Goal: Information Seeking & Learning: Learn about a topic

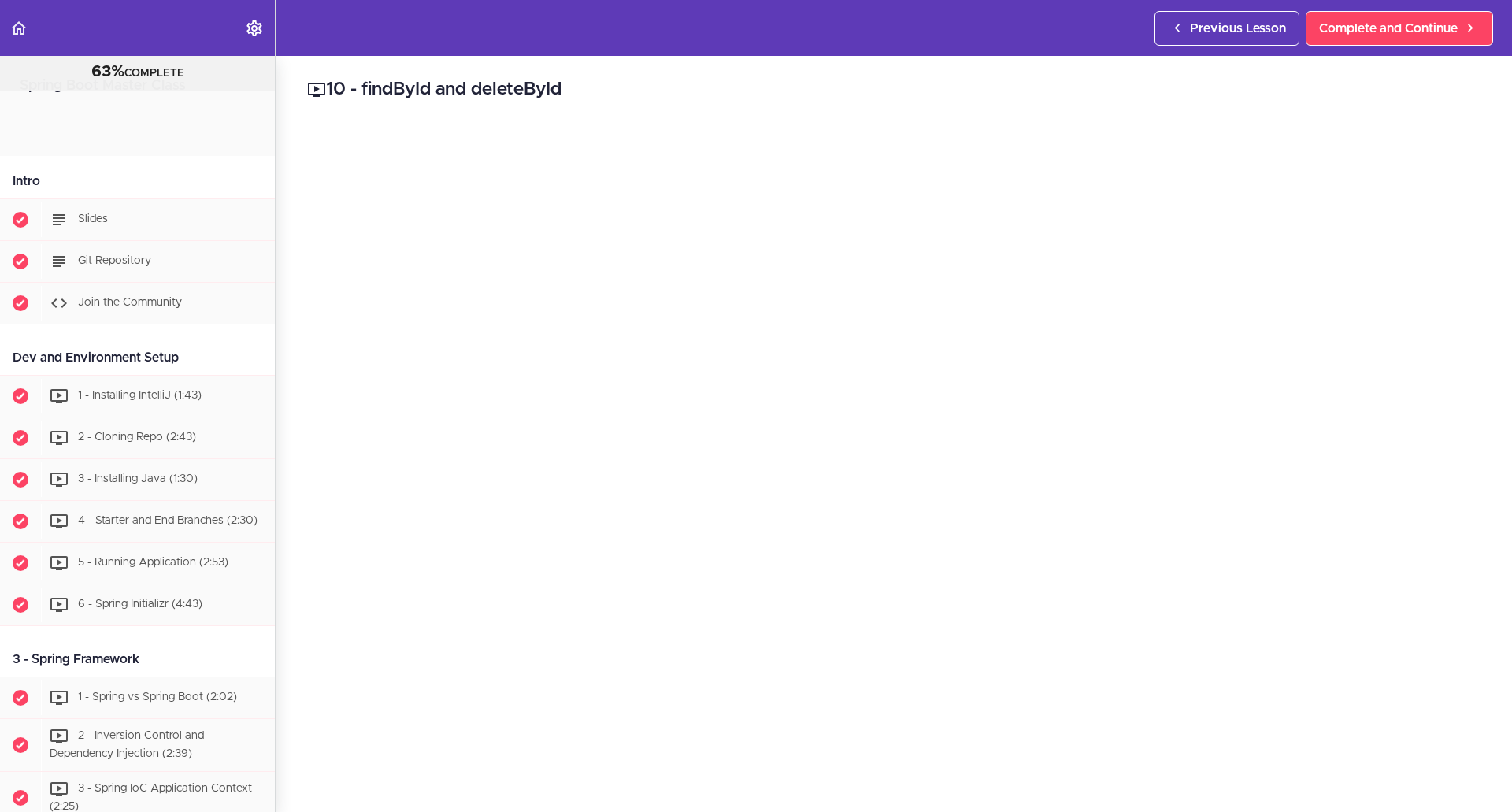
scroll to position [4818, 0]
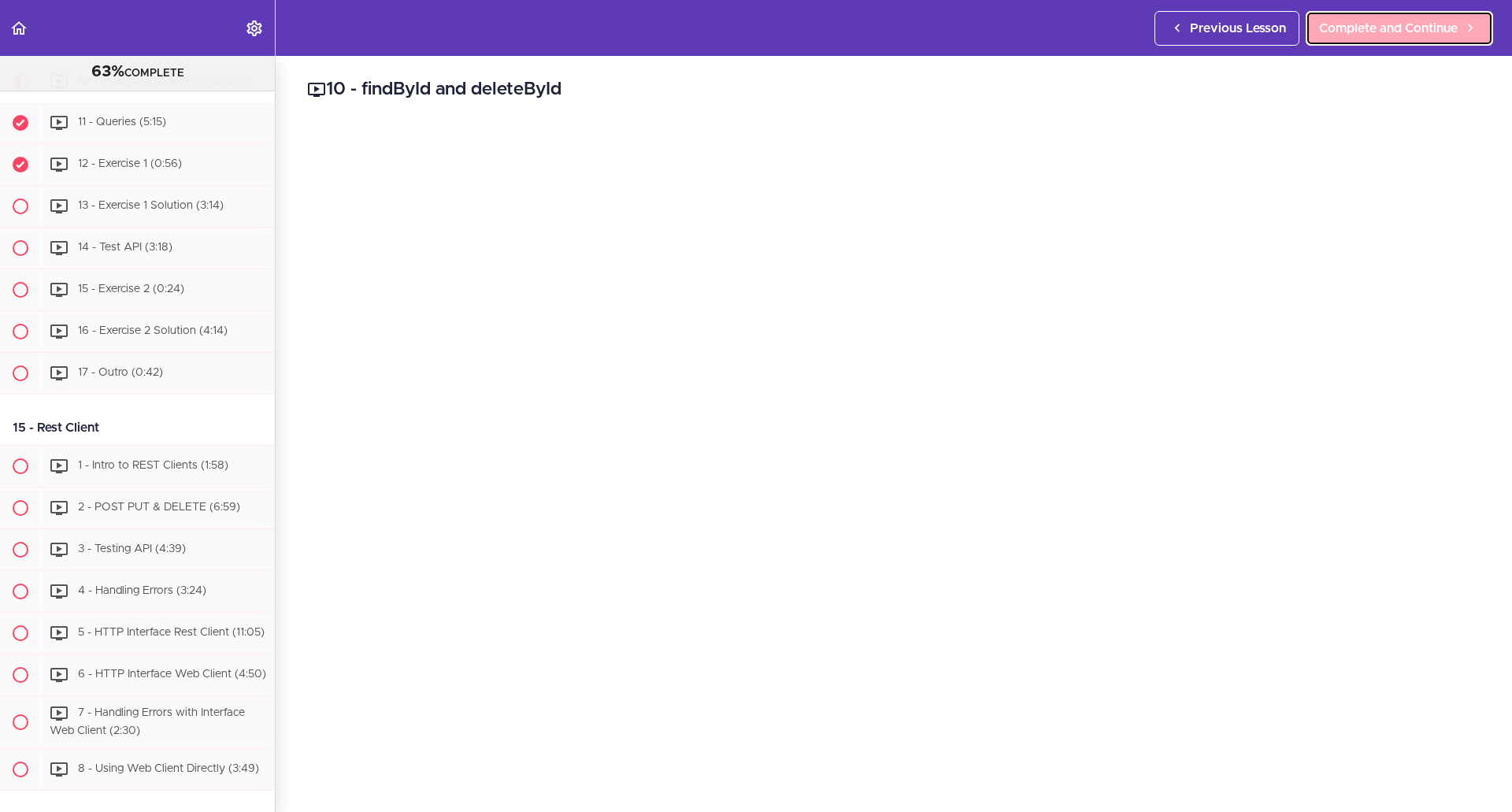
click at [1443, 13] on link "Complete and Continue" at bounding box center [1400, 28] width 187 height 35
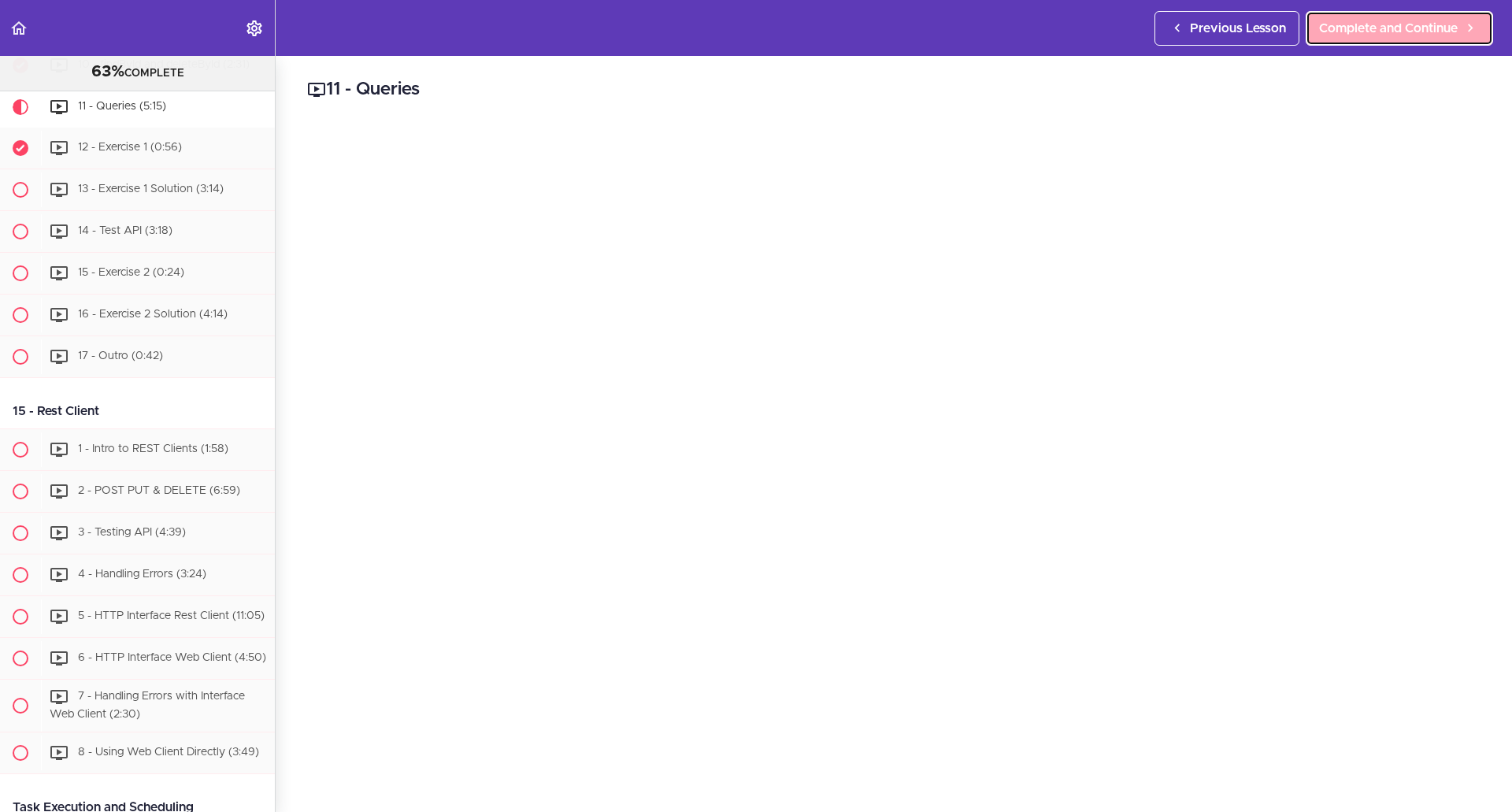
scroll to position [4860, 0]
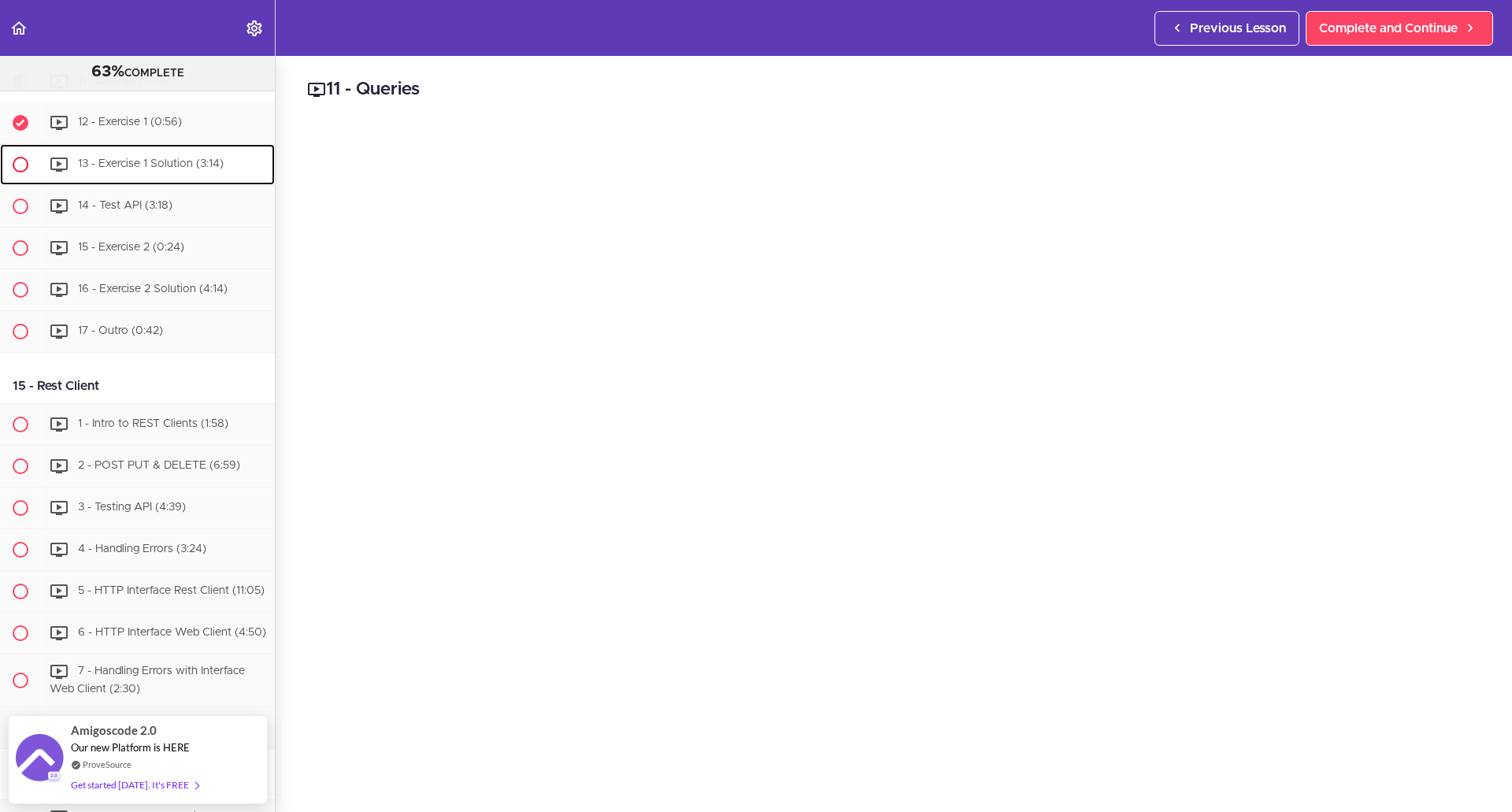
click at [161, 169] on span "13 - Exercise 1 Solution (3:14)" at bounding box center [151, 163] width 146 height 11
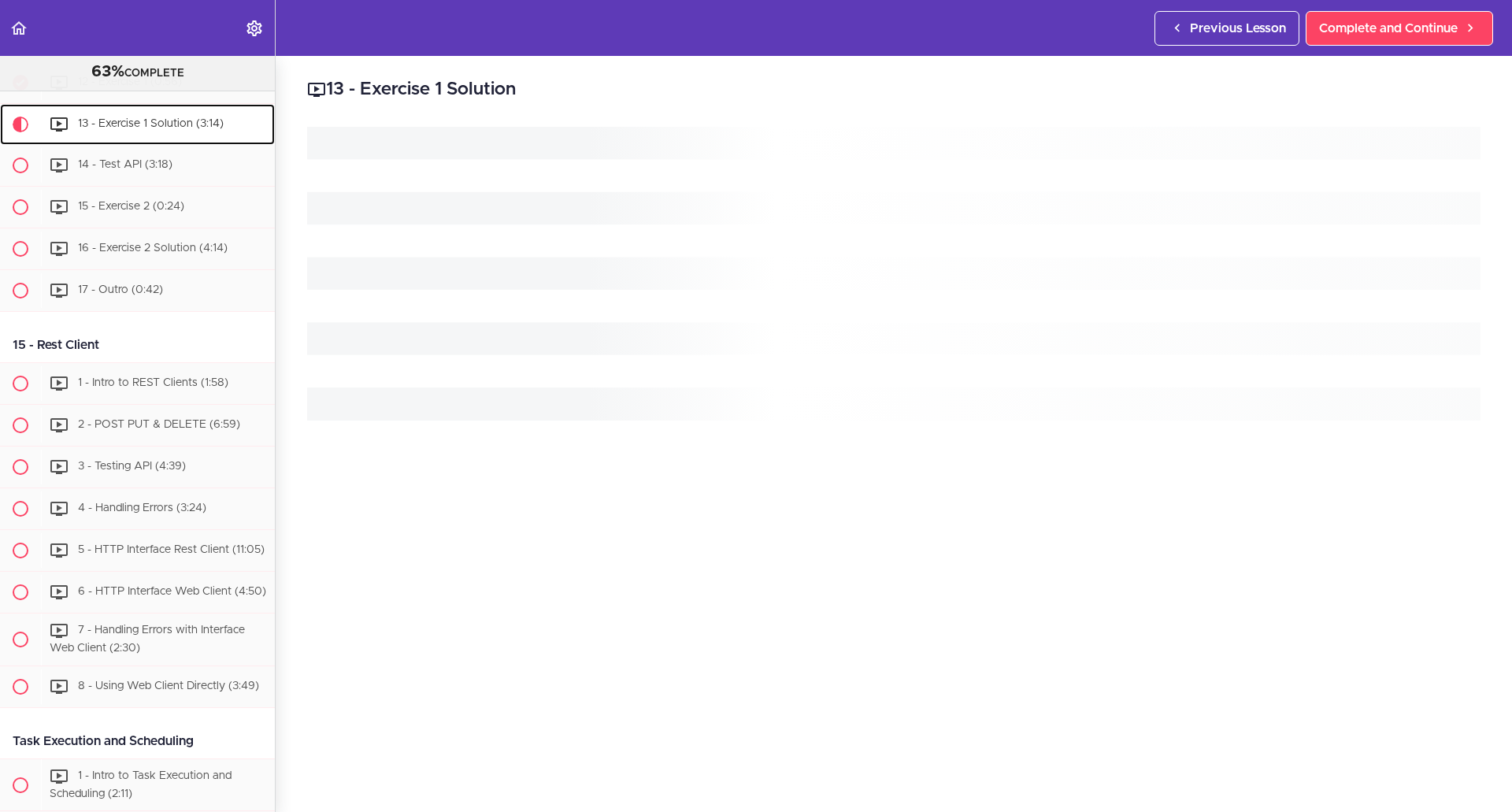
scroll to position [4943, 0]
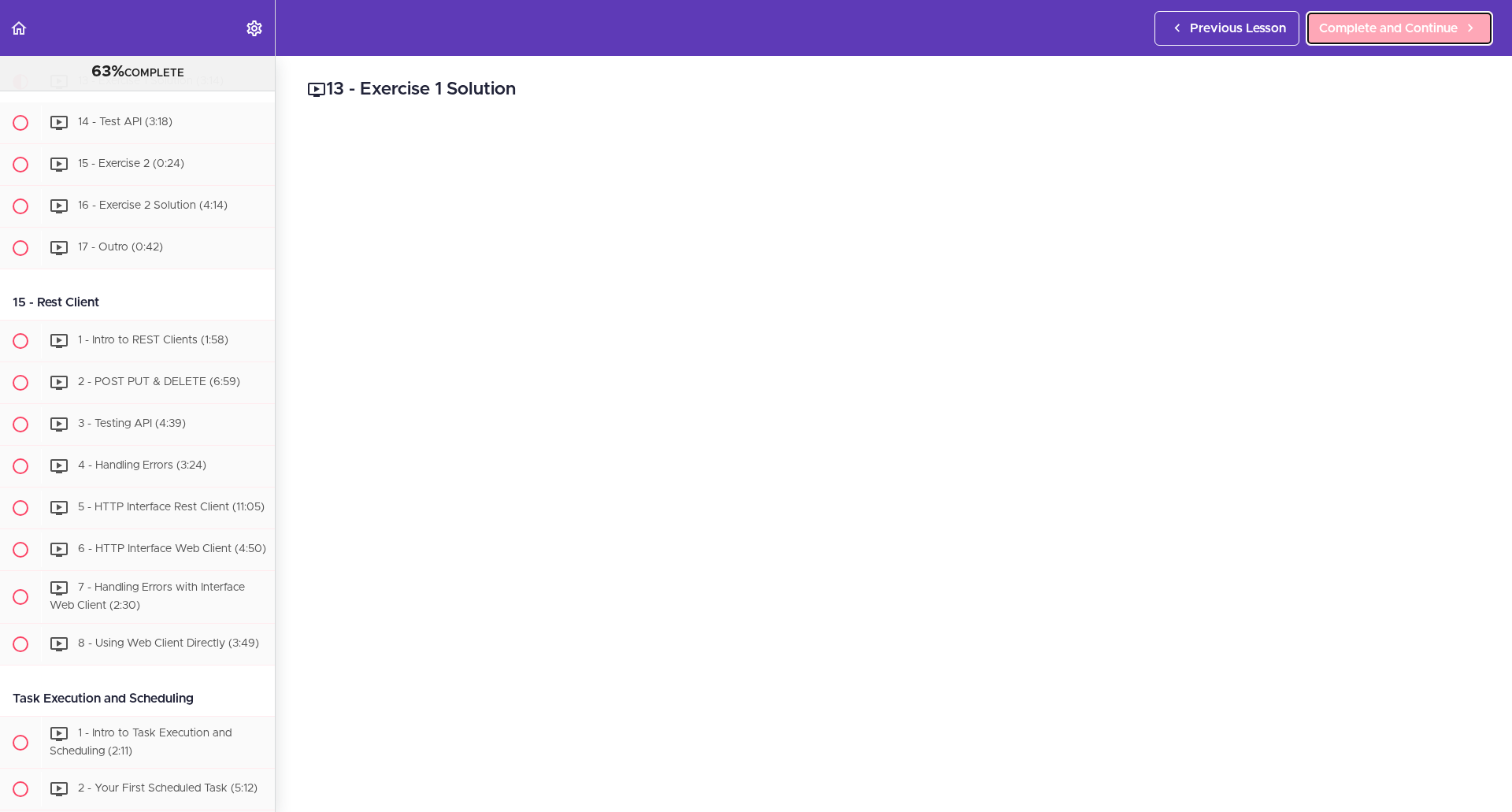
click at [1341, 39] on link "Complete and Continue" at bounding box center [1400, 28] width 187 height 35
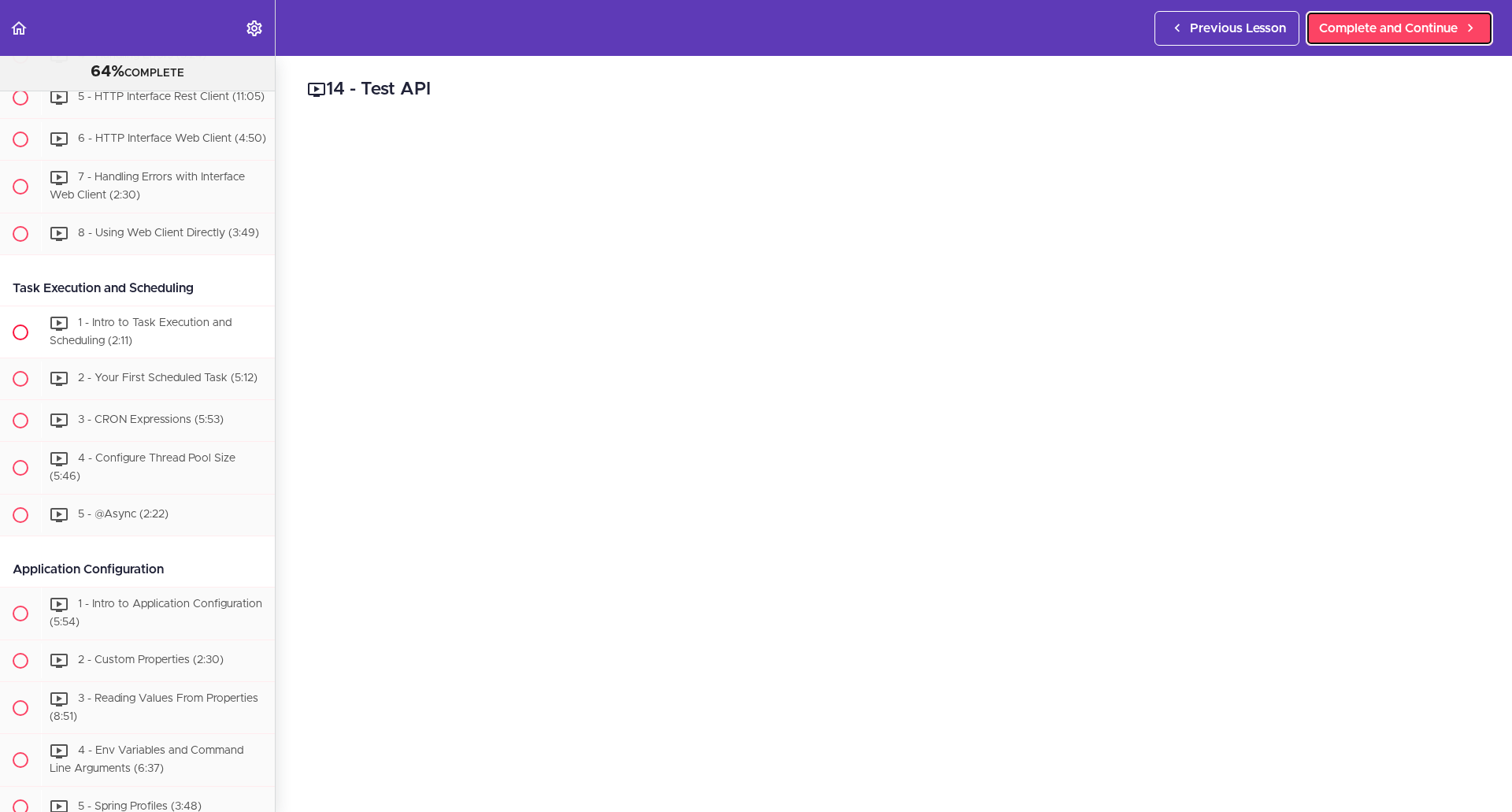
scroll to position [5457, 0]
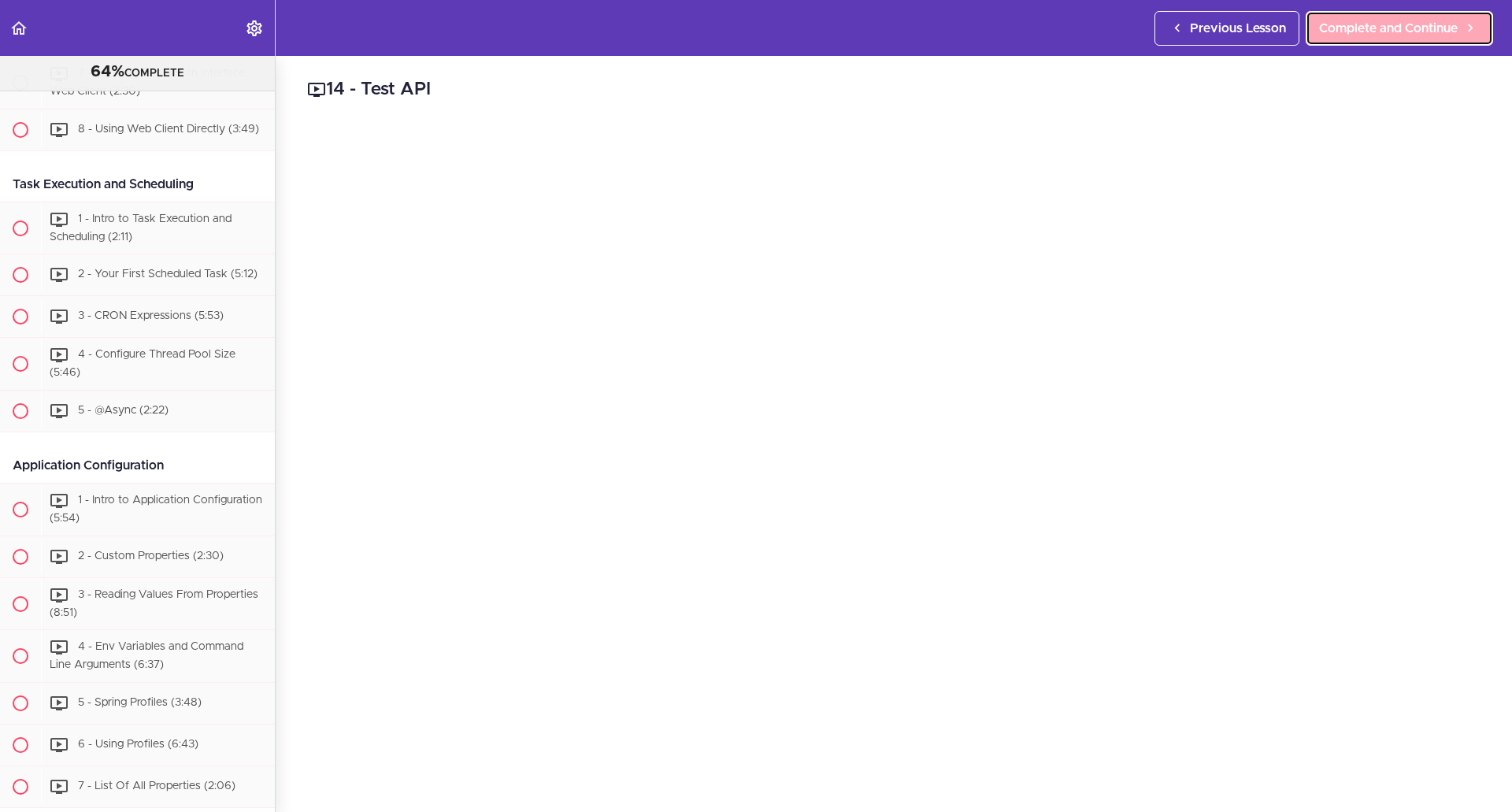
click at [1422, 22] on span "Complete and Continue" at bounding box center [1389, 28] width 139 height 19
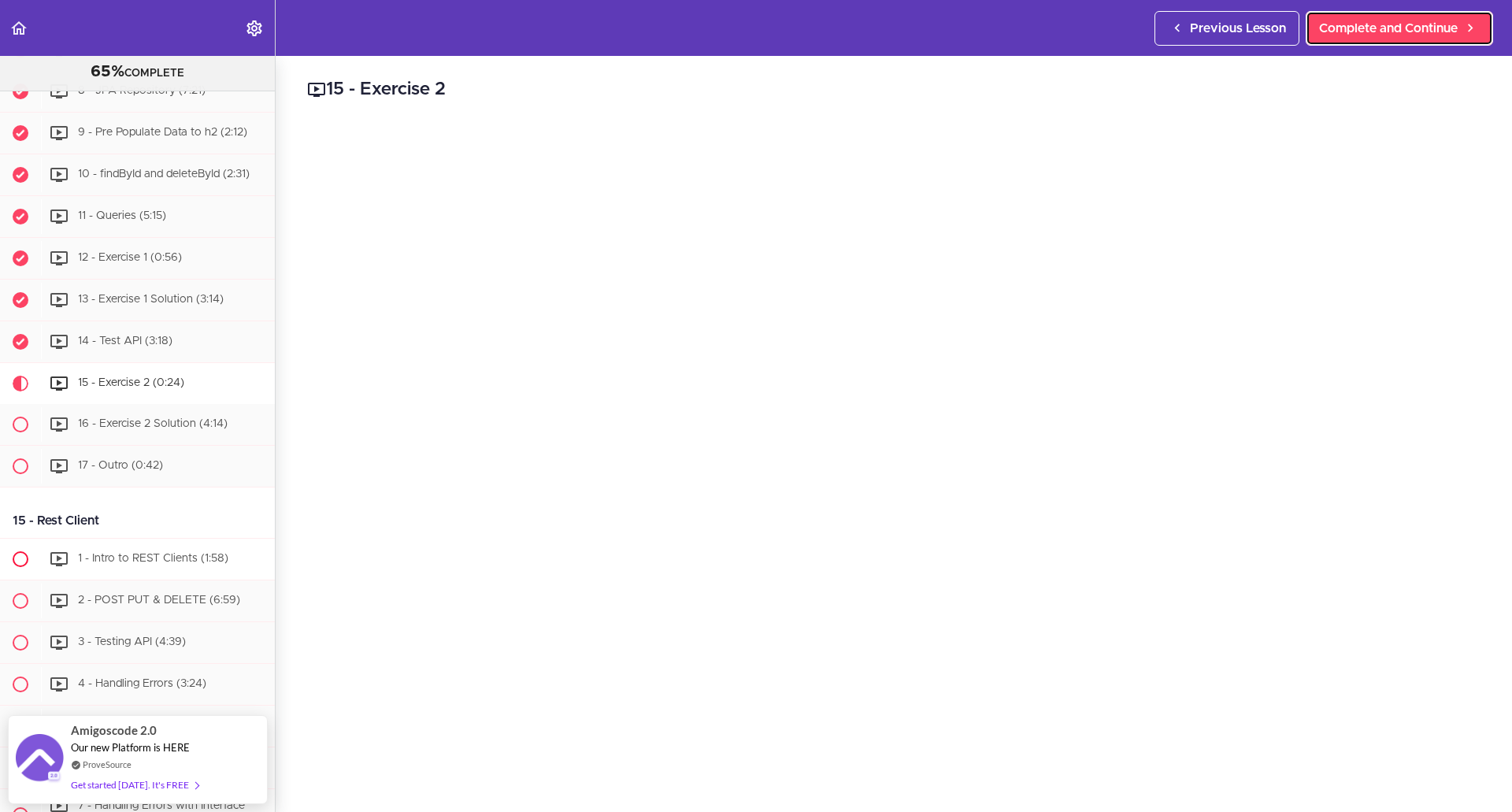
scroll to position [4711, 0]
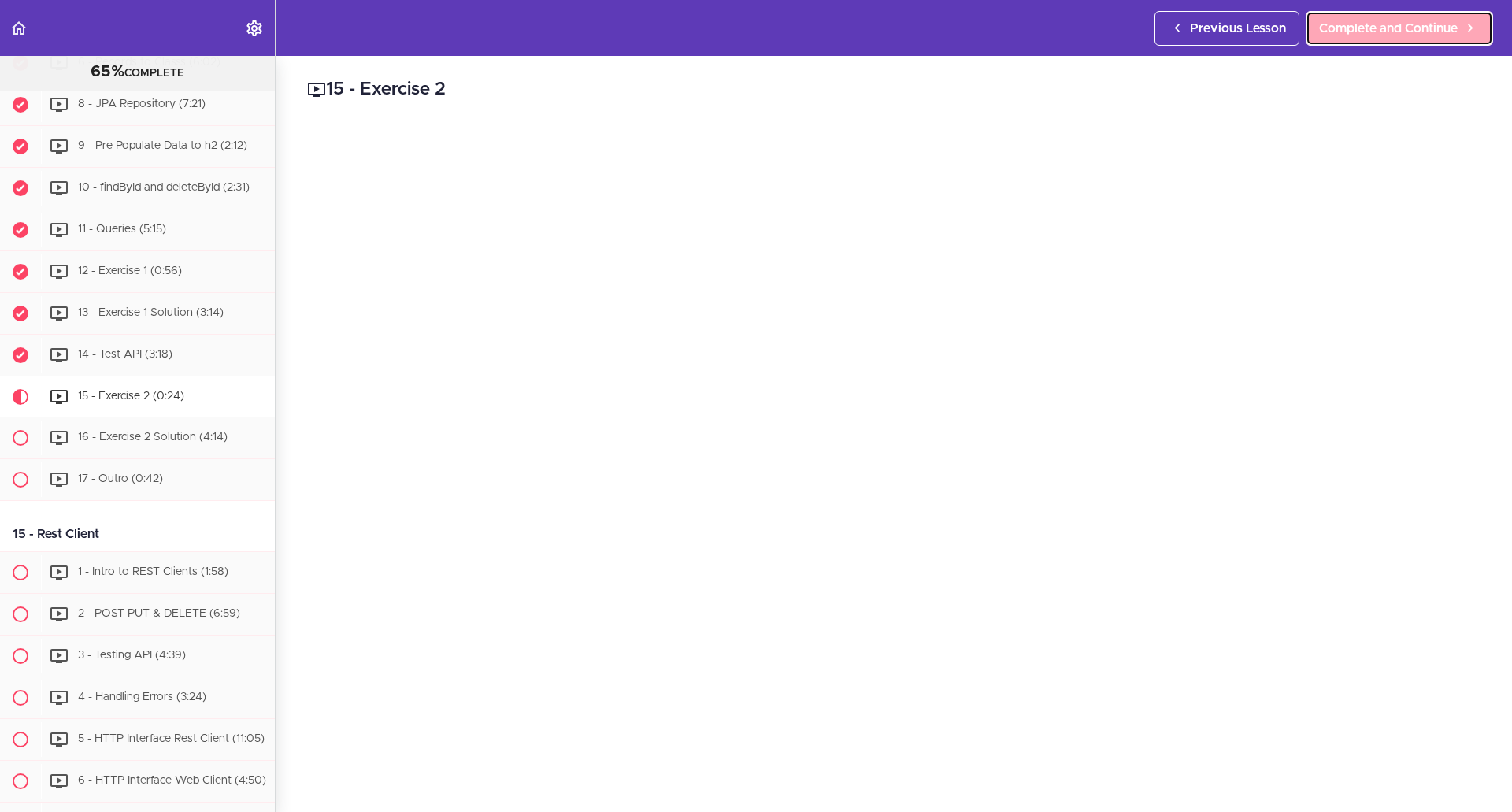
click at [1363, 39] on link "Complete and Continue" at bounding box center [1400, 28] width 187 height 35
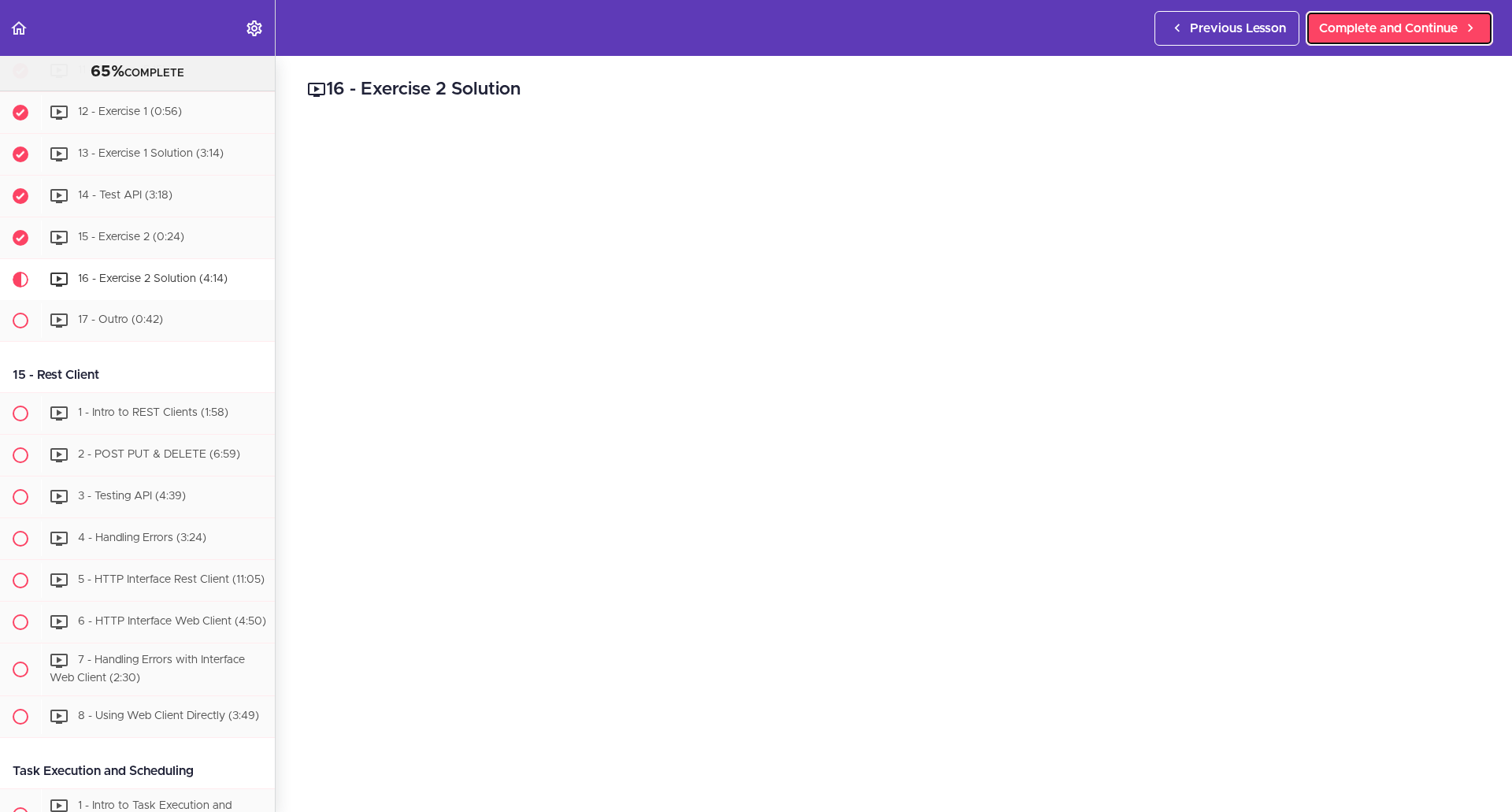
scroll to position [5068, 0]
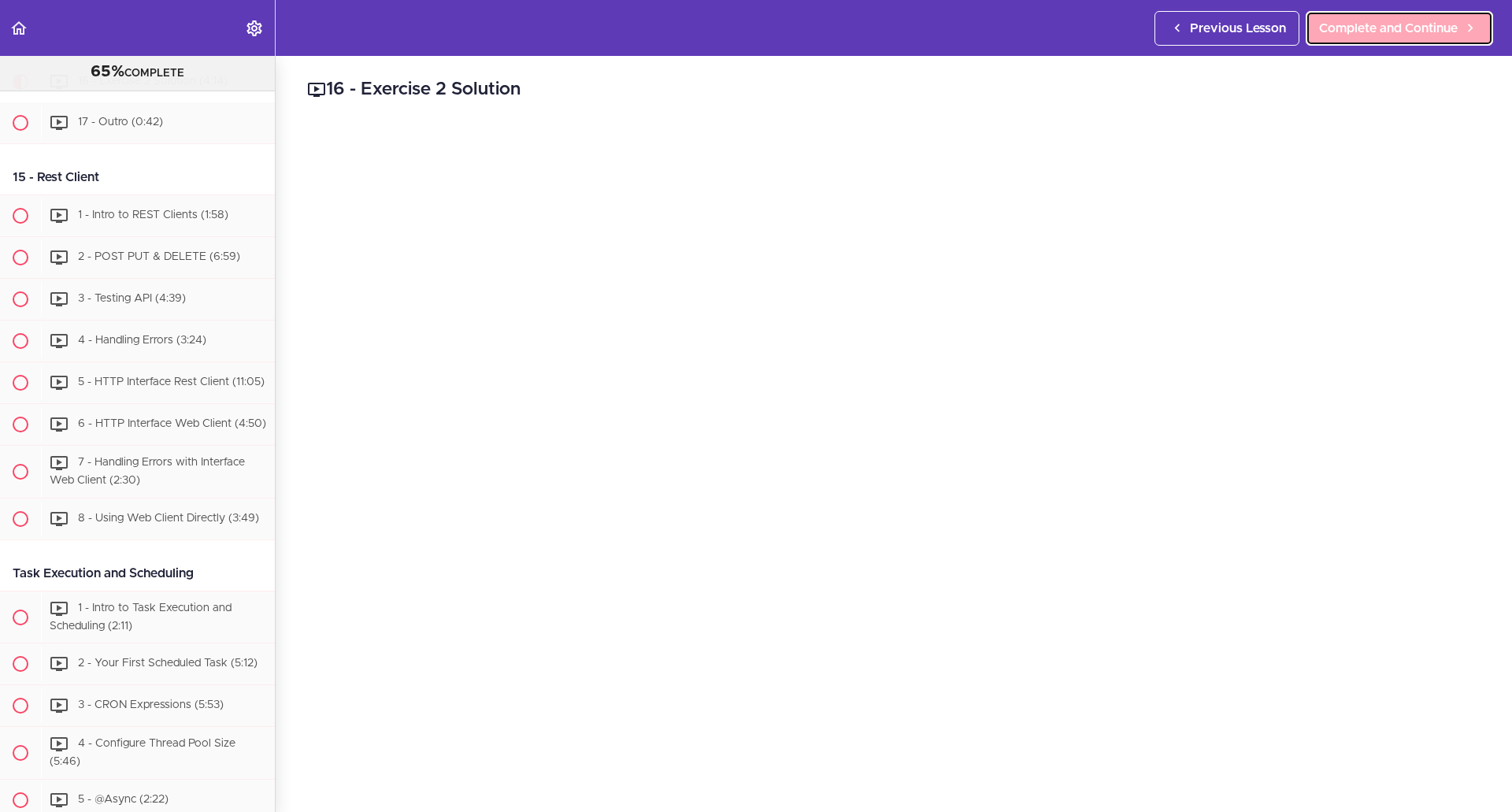
click at [1352, 25] on span "Complete and Continue" at bounding box center [1389, 28] width 139 height 19
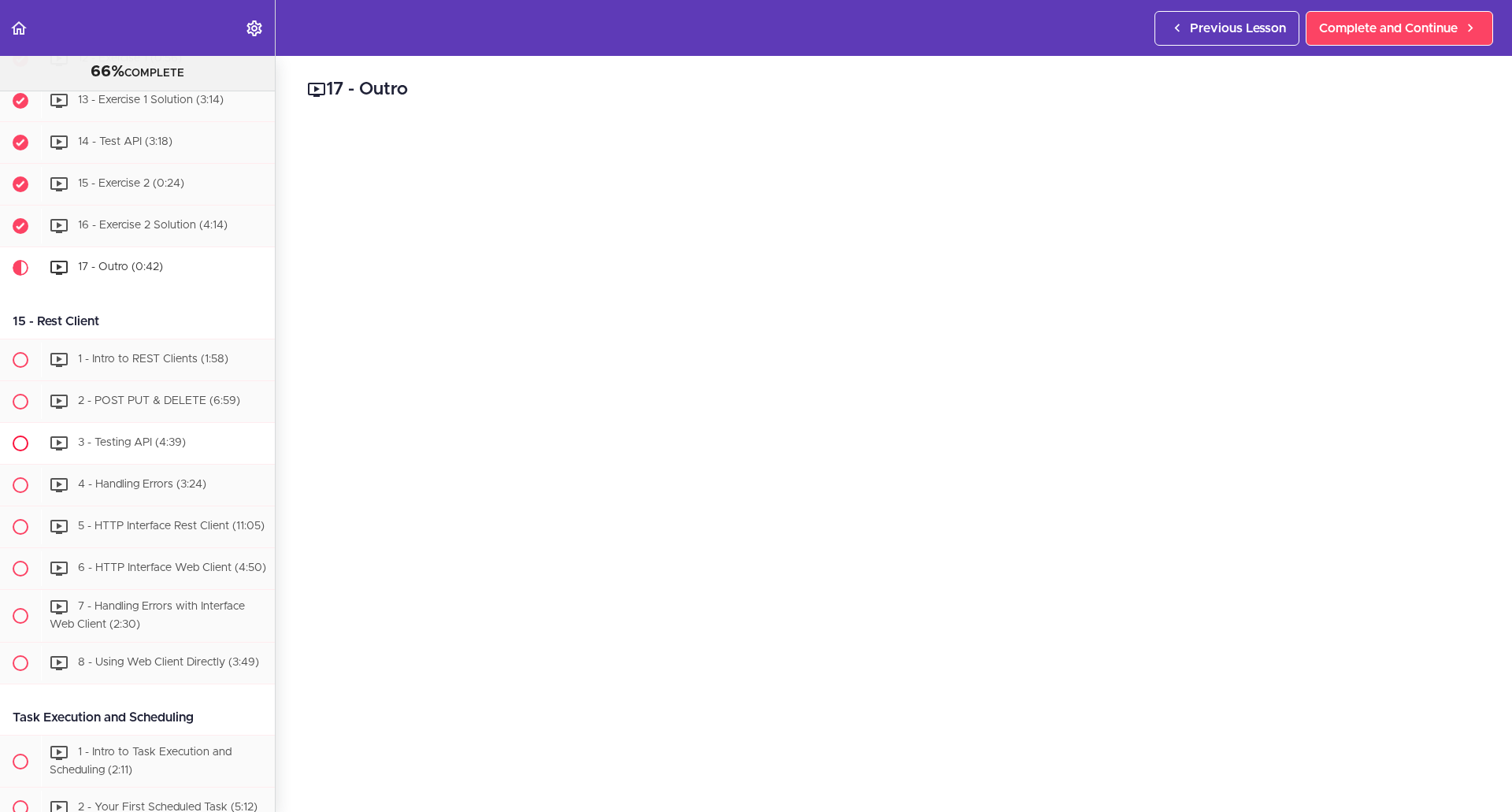
scroll to position [4874, 0]
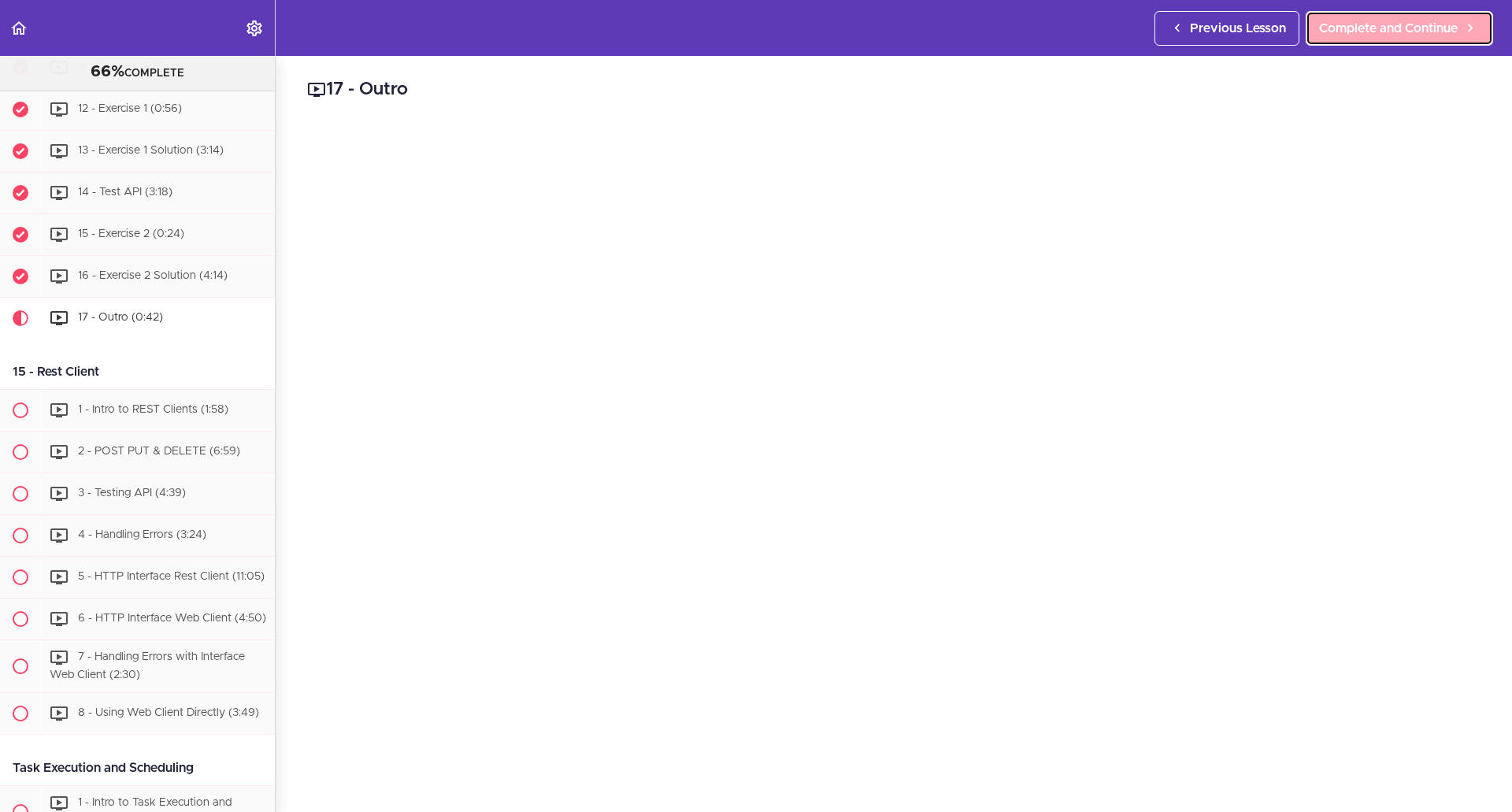
click at [1381, 22] on span "Complete and Continue" at bounding box center [1389, 28] width 139 height 19
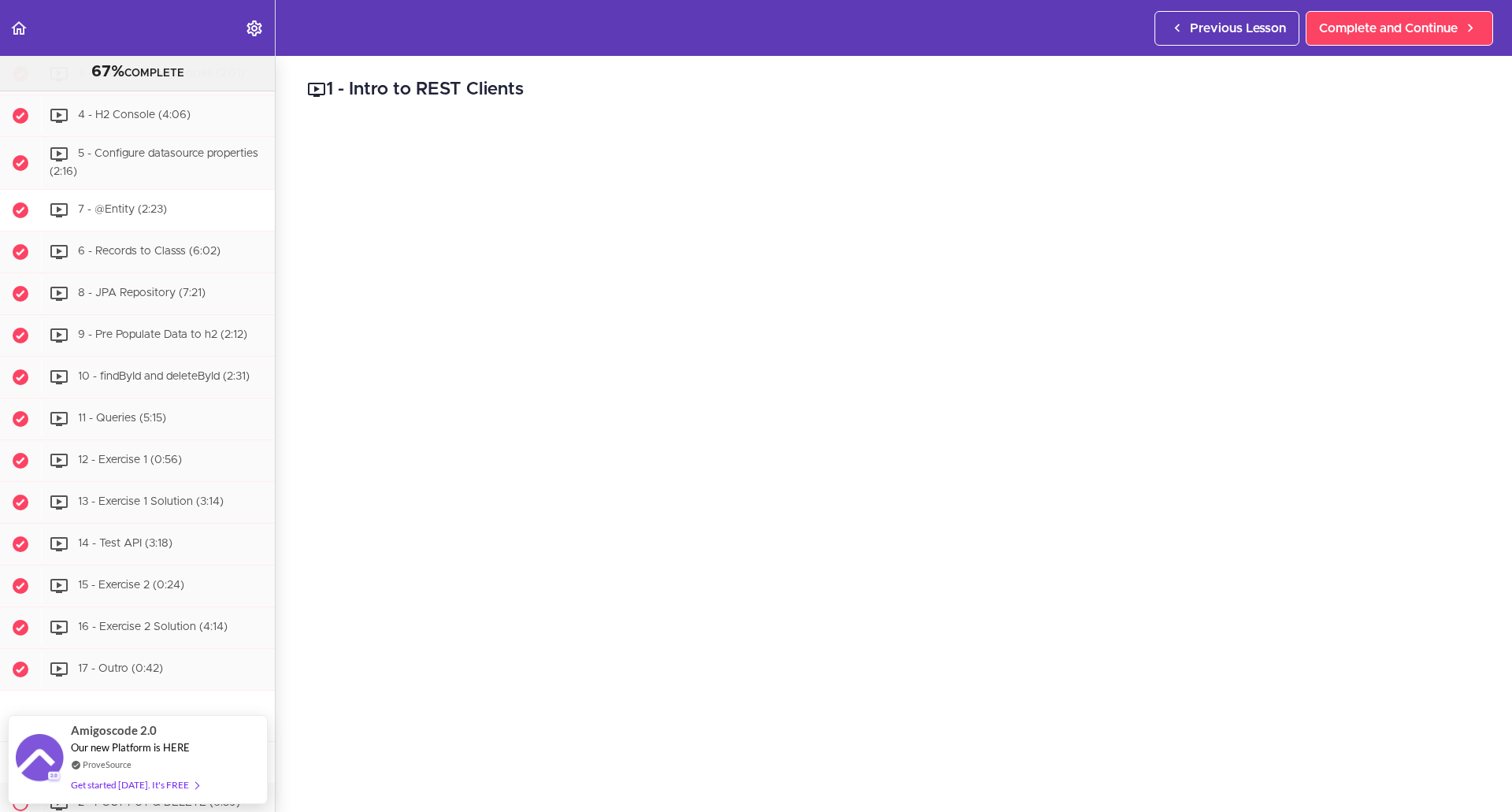
scroll to position [4495, 0]
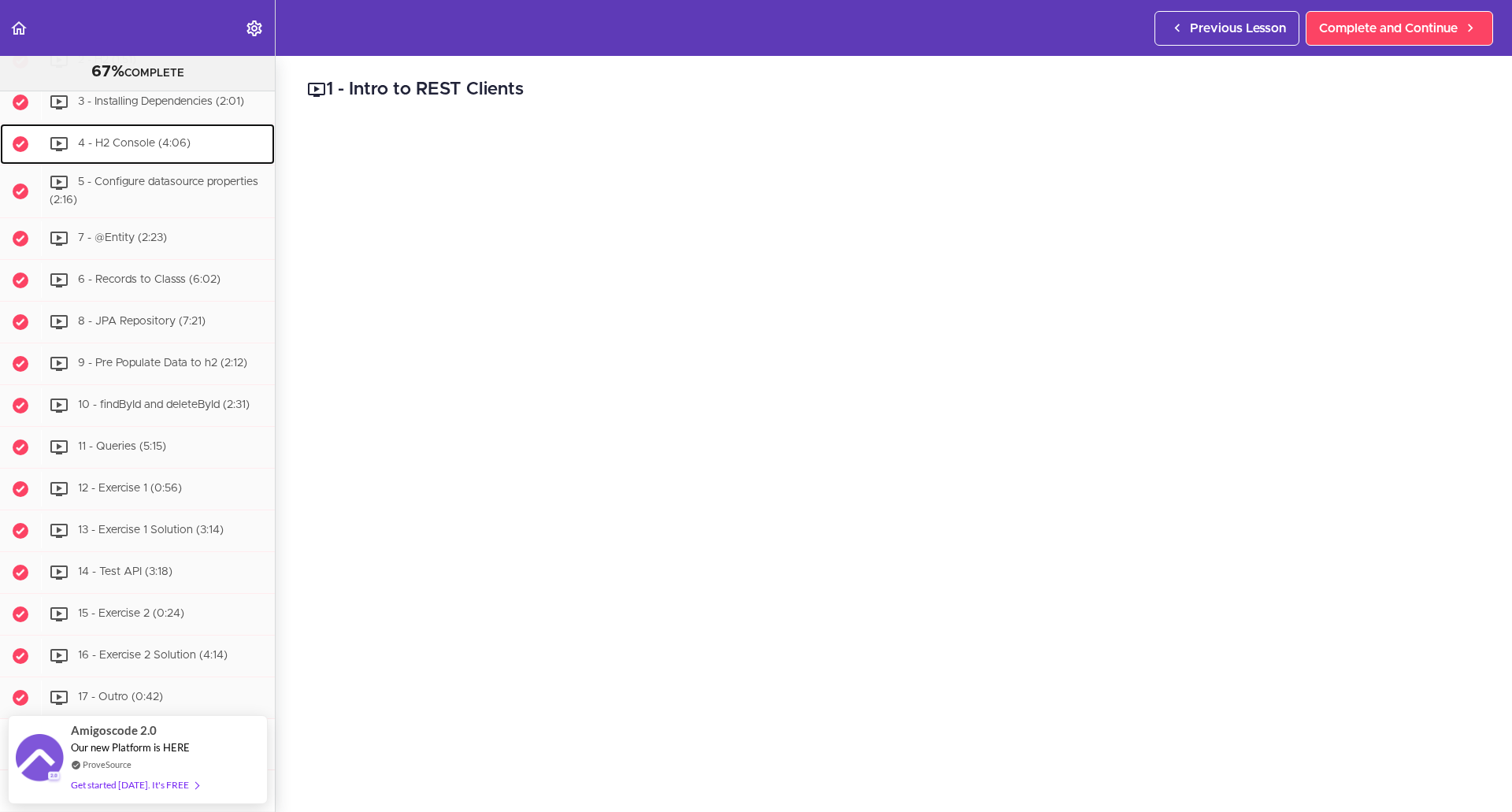
click at [168, 150] on span "4 - H2 Console (4:06)" at bounding box center [133, 144] width 112 height 11
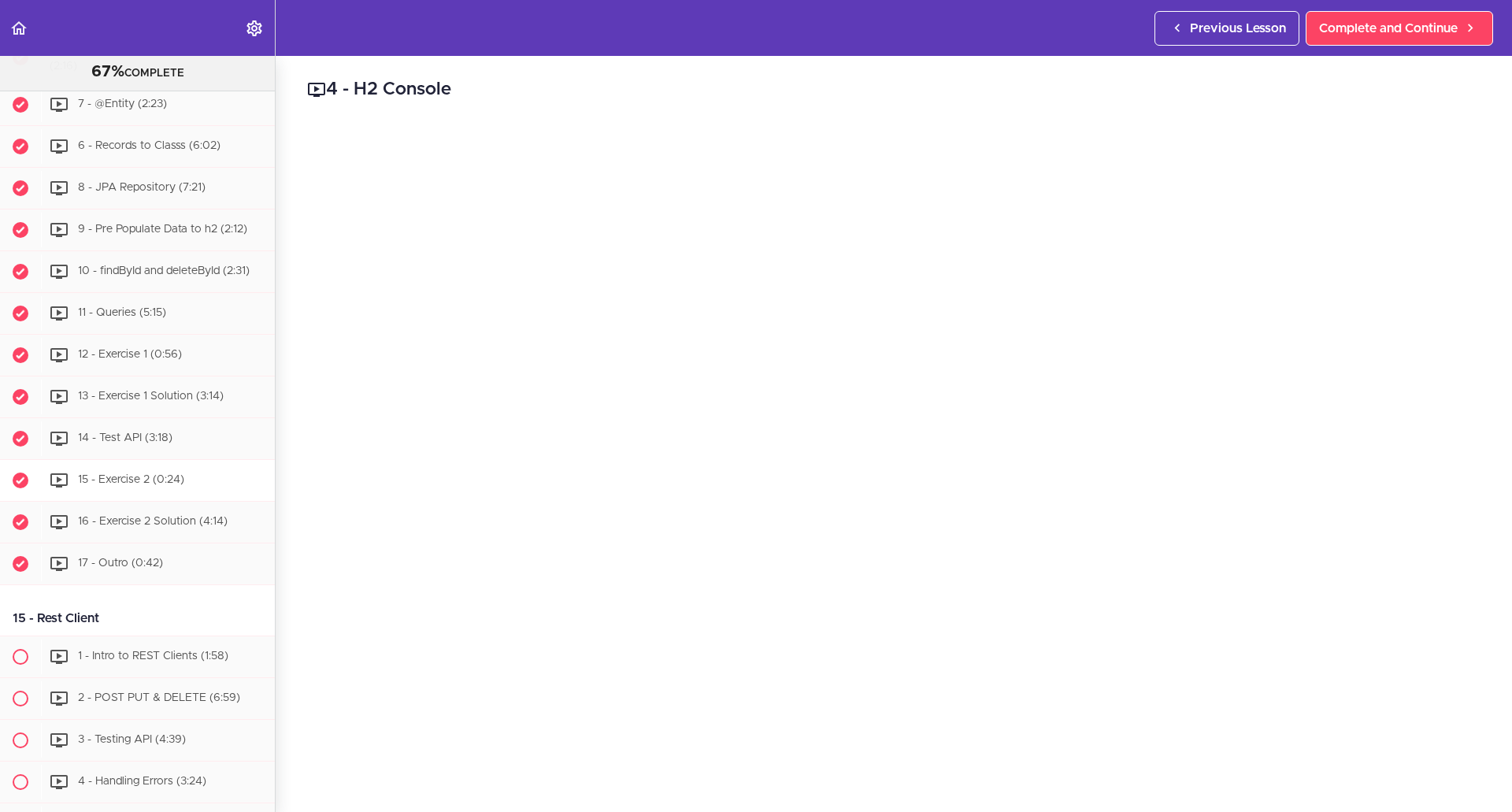
scroll to position [4715, 0]
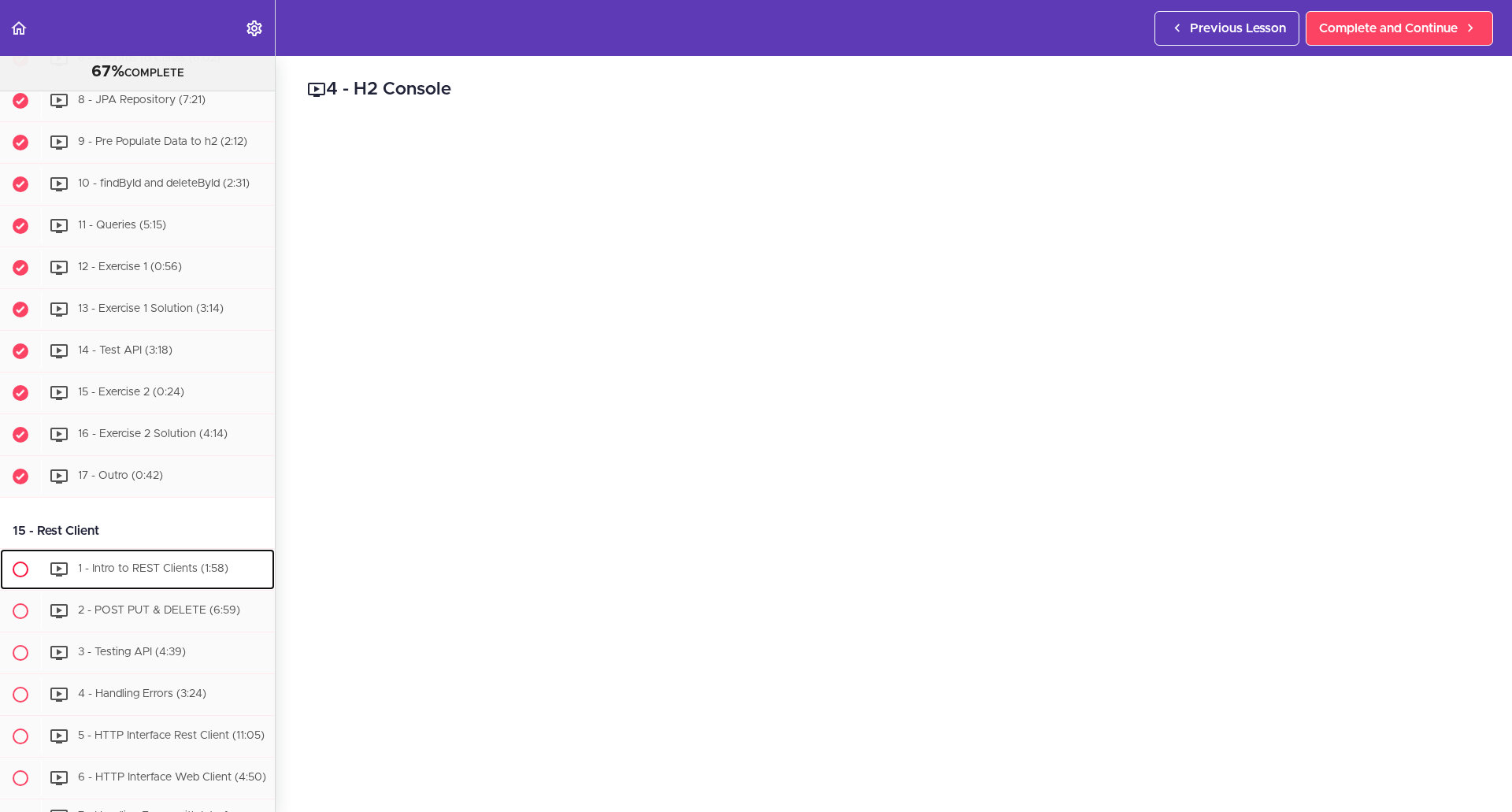
click at [159, 575] on span "1 - Intro to REST Clients (1:58)" at bounding box center [153, 568] width 151 height 11
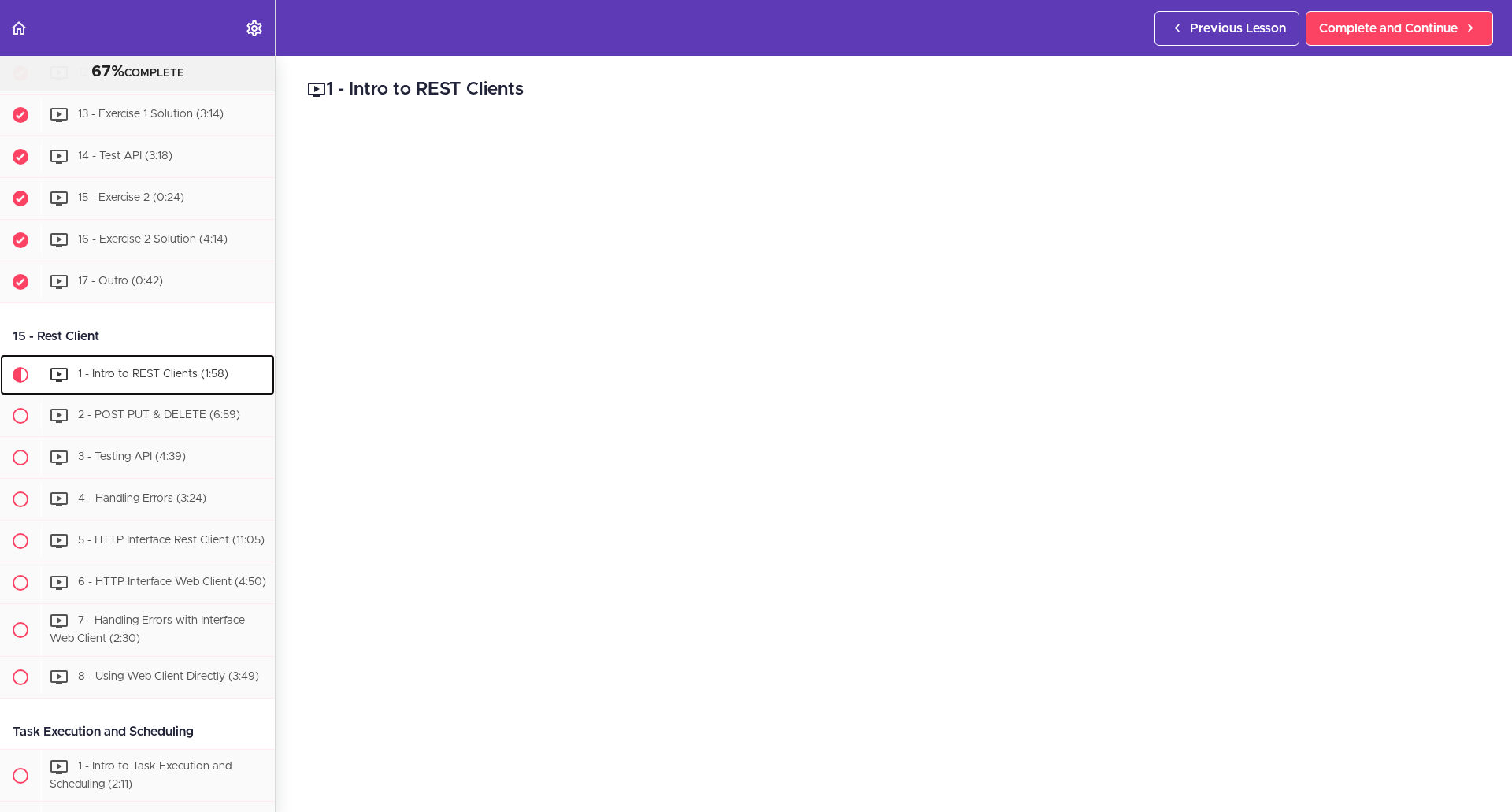
scroll to position [5204, 0]
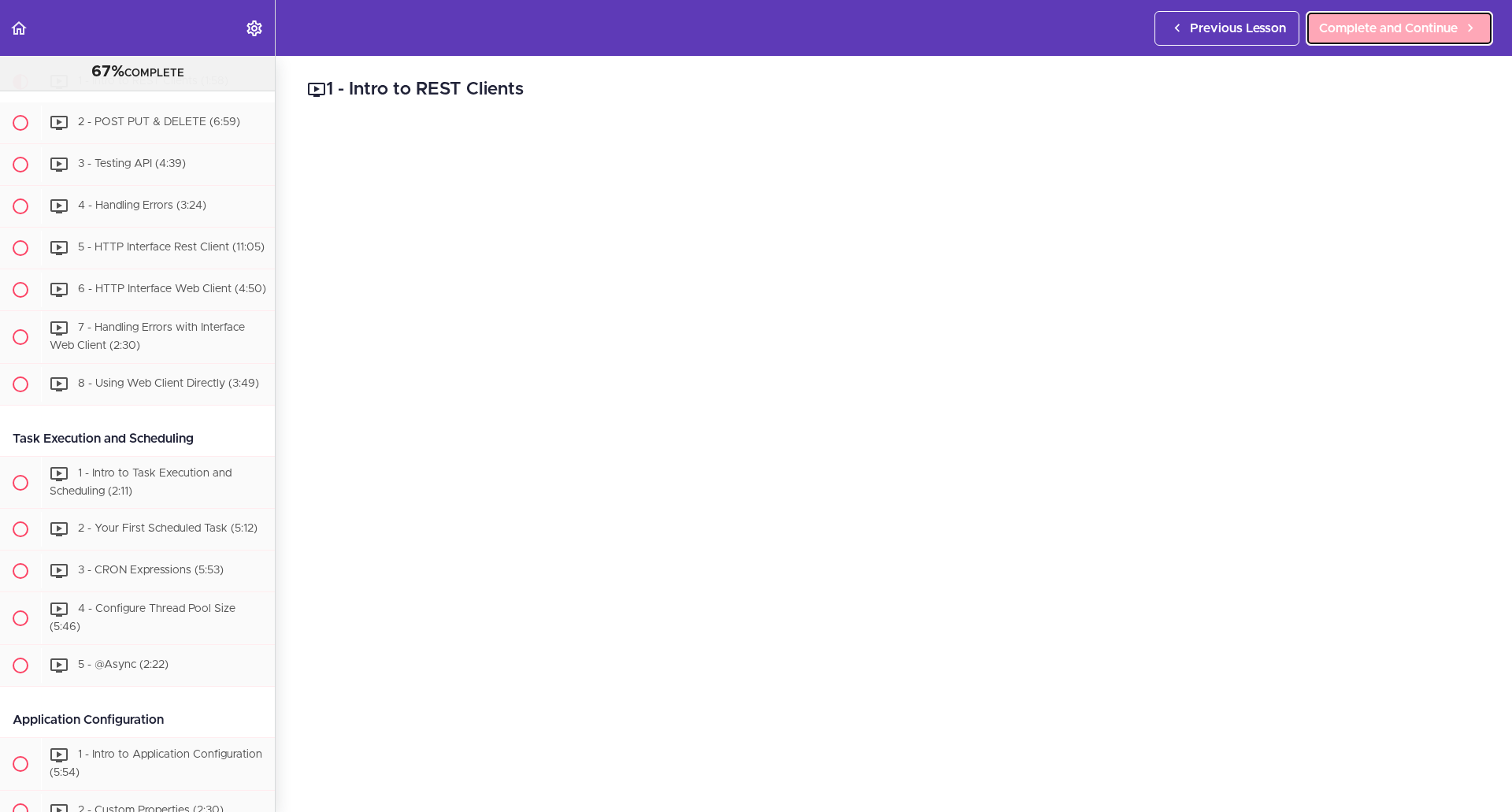
click at [1421, 43] on link "Complete and Continue" at bounding box center [1400, 28] width 187 height 35
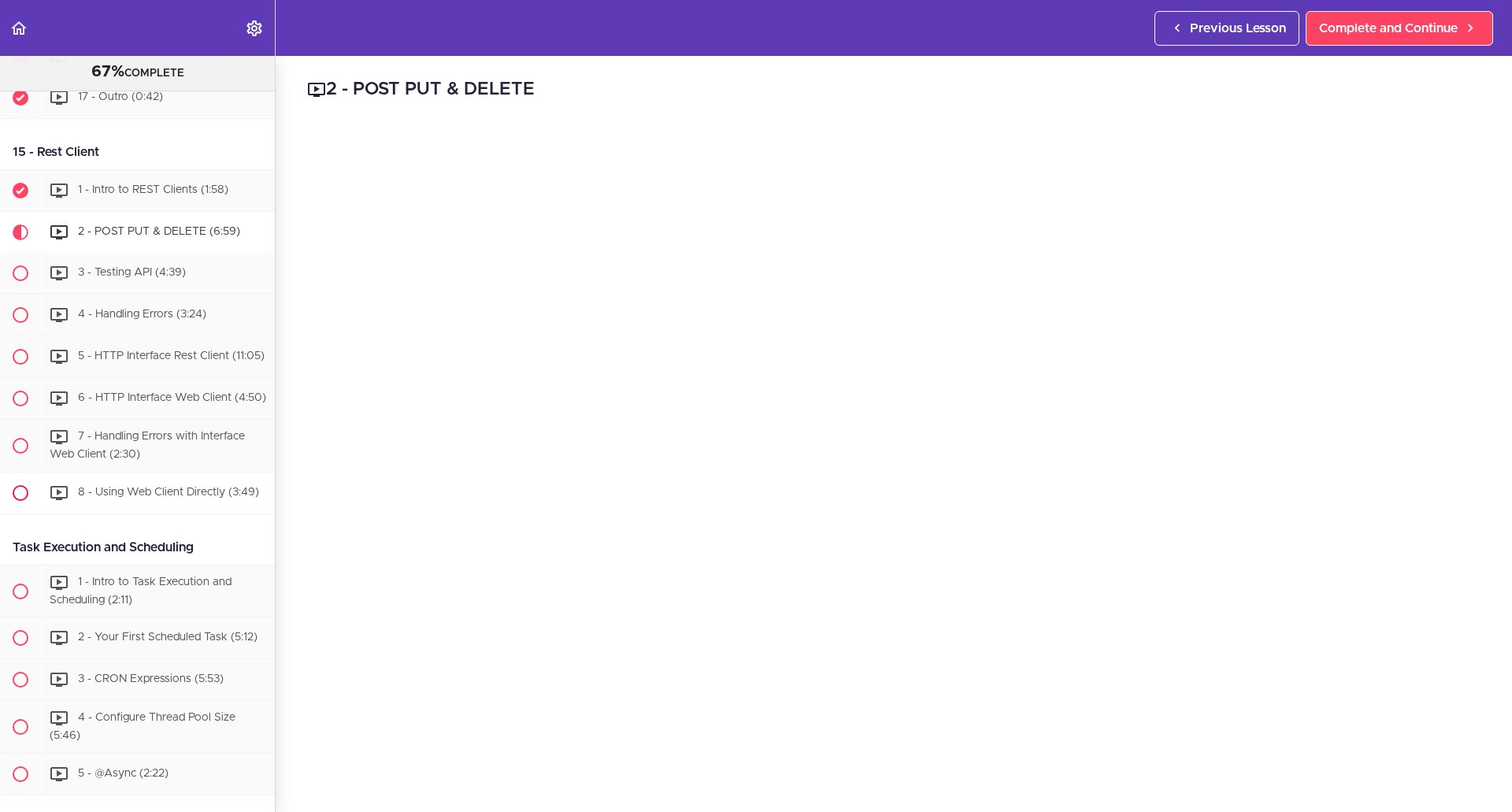
scroll to position [5088, 0]
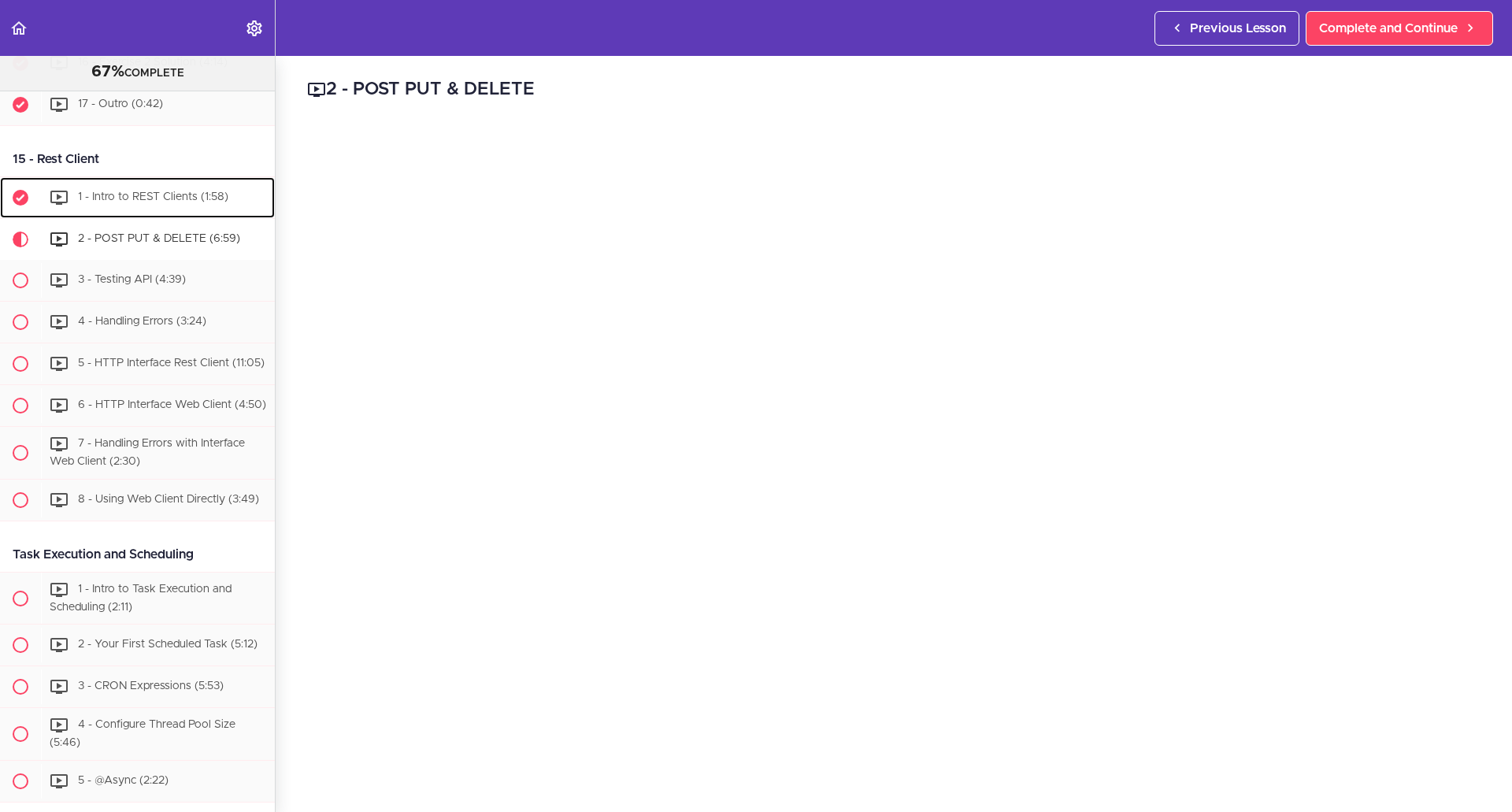
click at [162, 203] on span "1 - Intro to REST Clients (1:58)" at bounding box center [153, 197] width 151 height 11
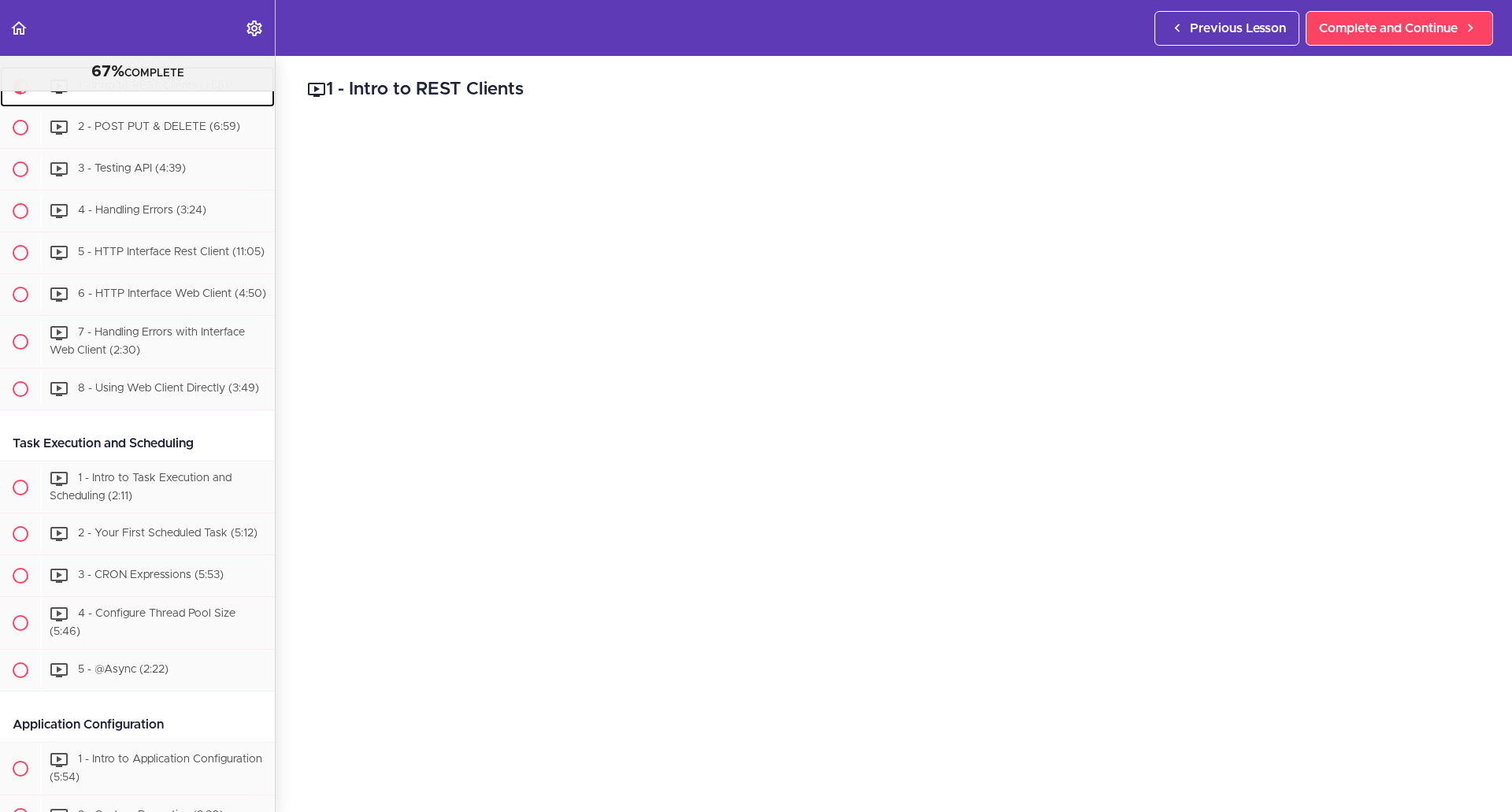
scroll to position [5204, 0]
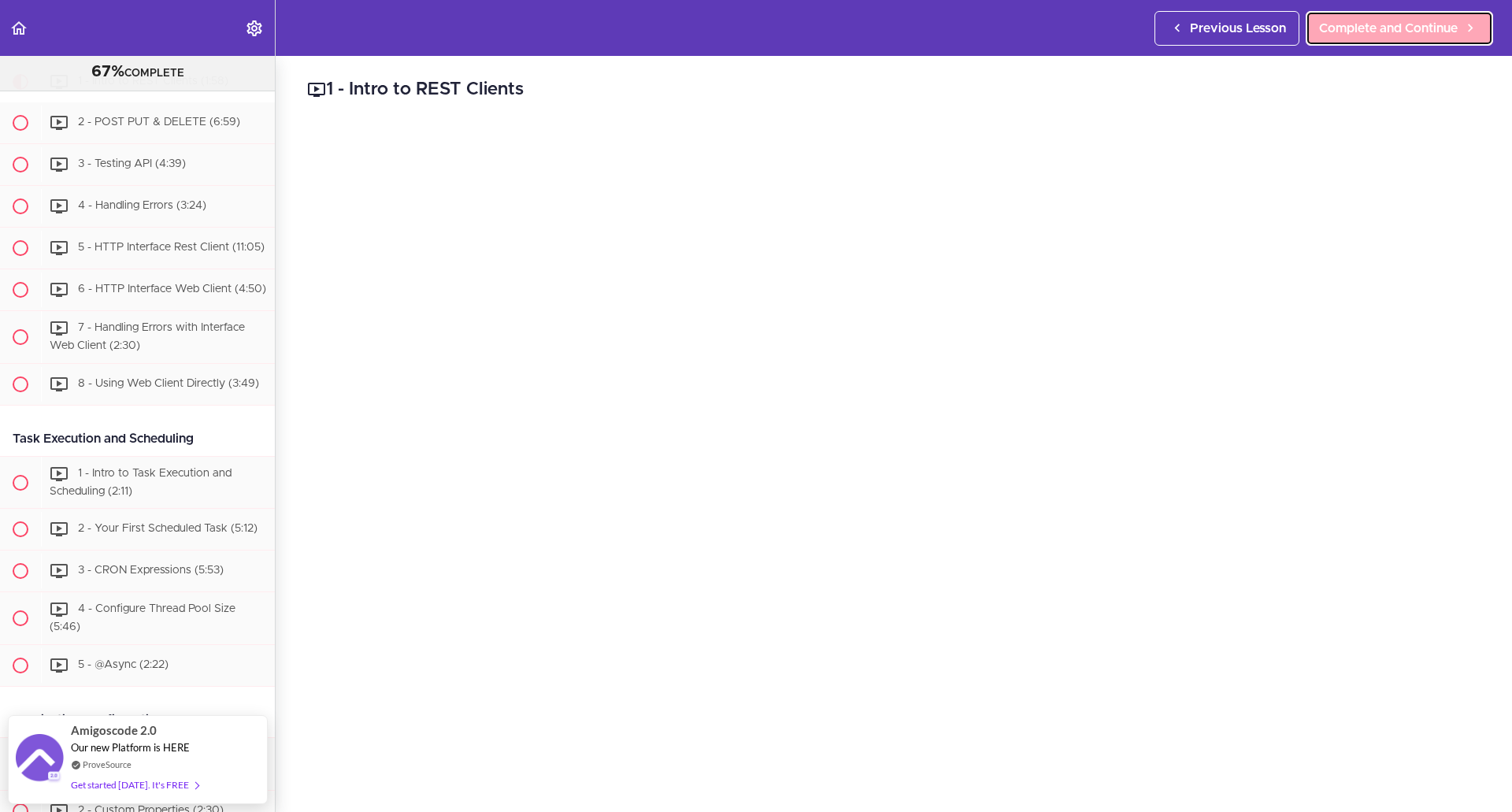
click at [1438, 33] on span "Complete and Continue" at bounding box center [1389, 28] width 139 height 19
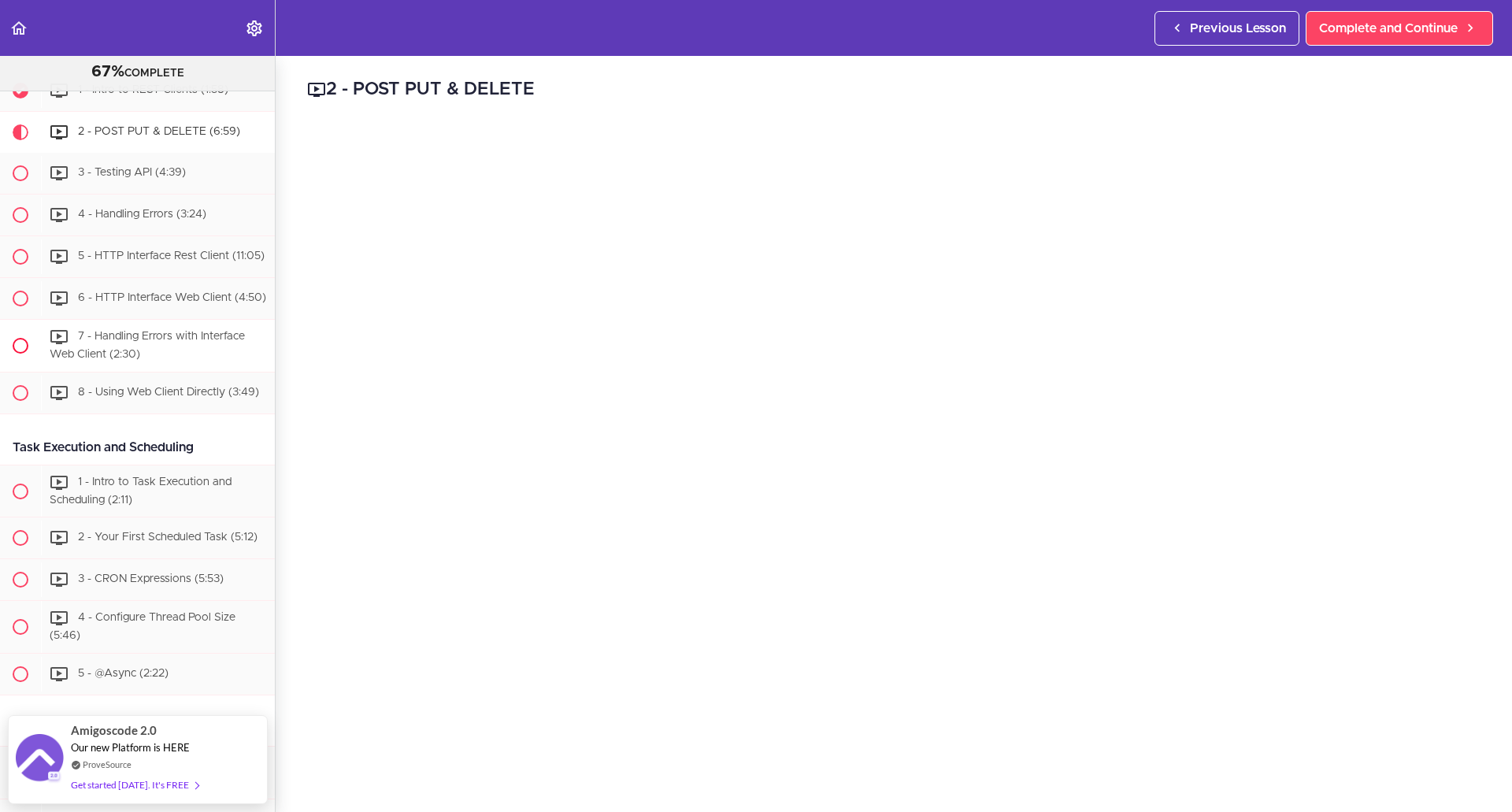
scroll to position [5166, 0]
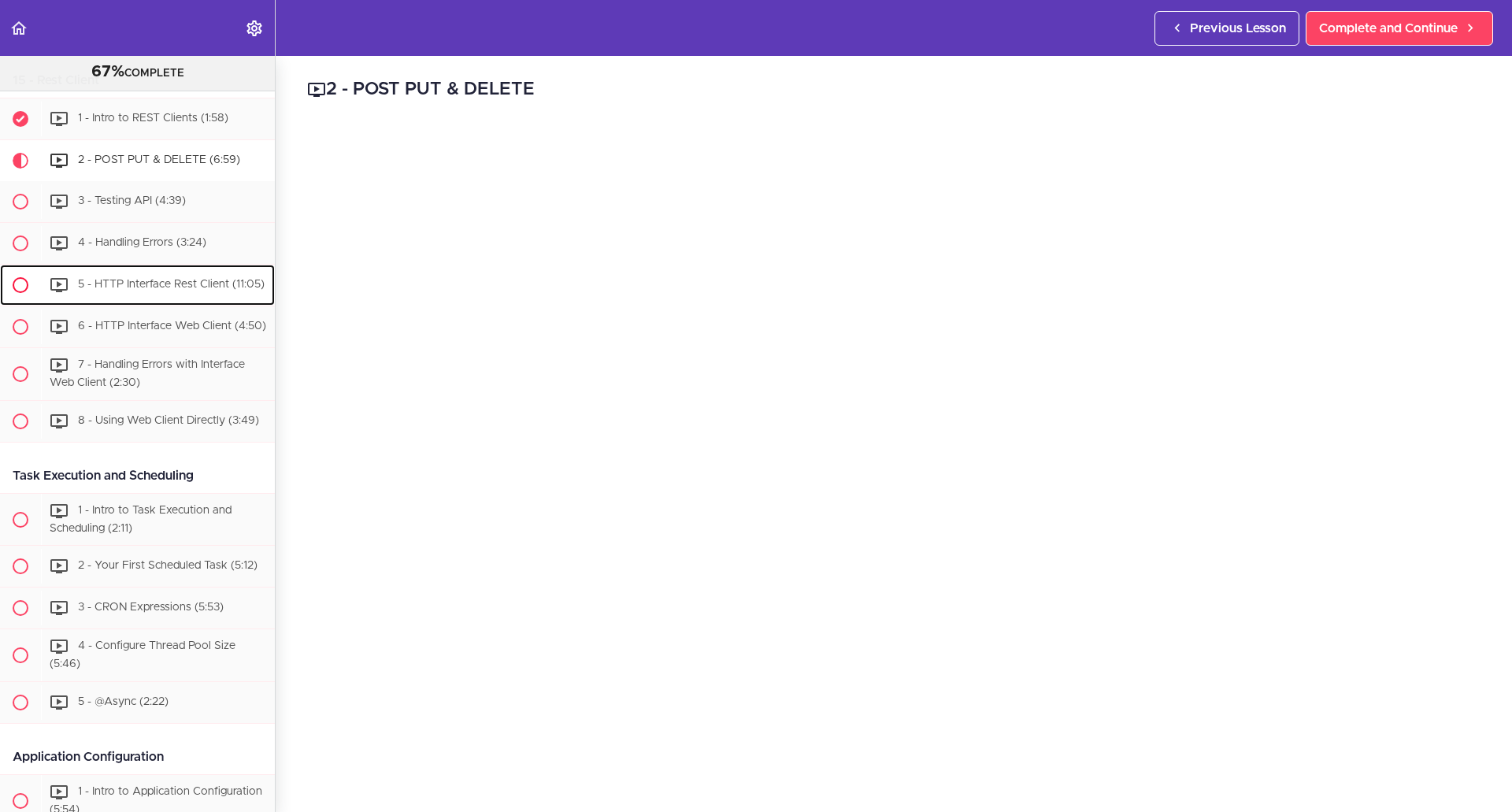
click at [127, 302] on div "5 - HTTP Interface Rest Client (11:05)" at bounding box center [158, 285] width 234 height 35
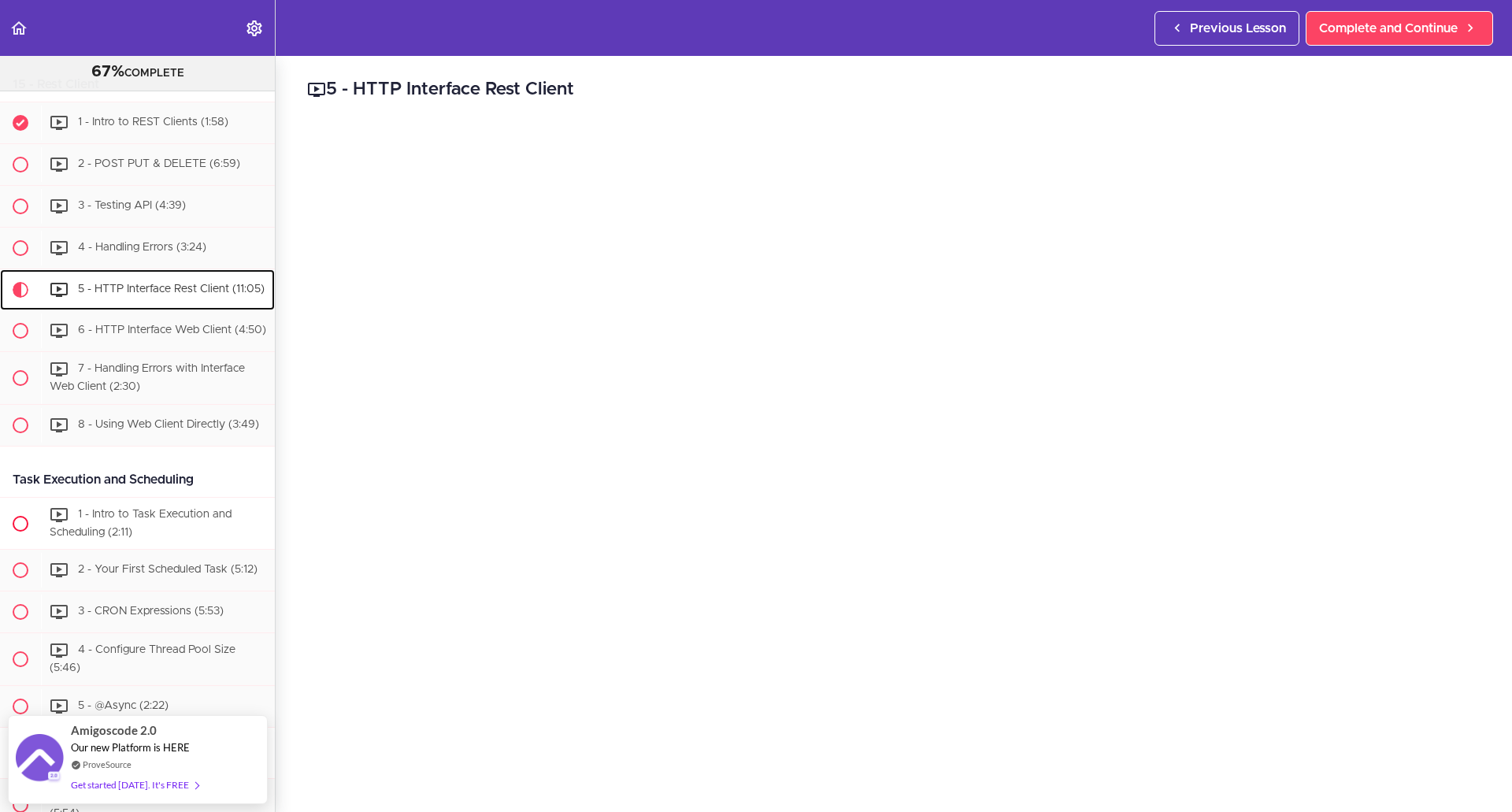
scroll to position [5134, 0]
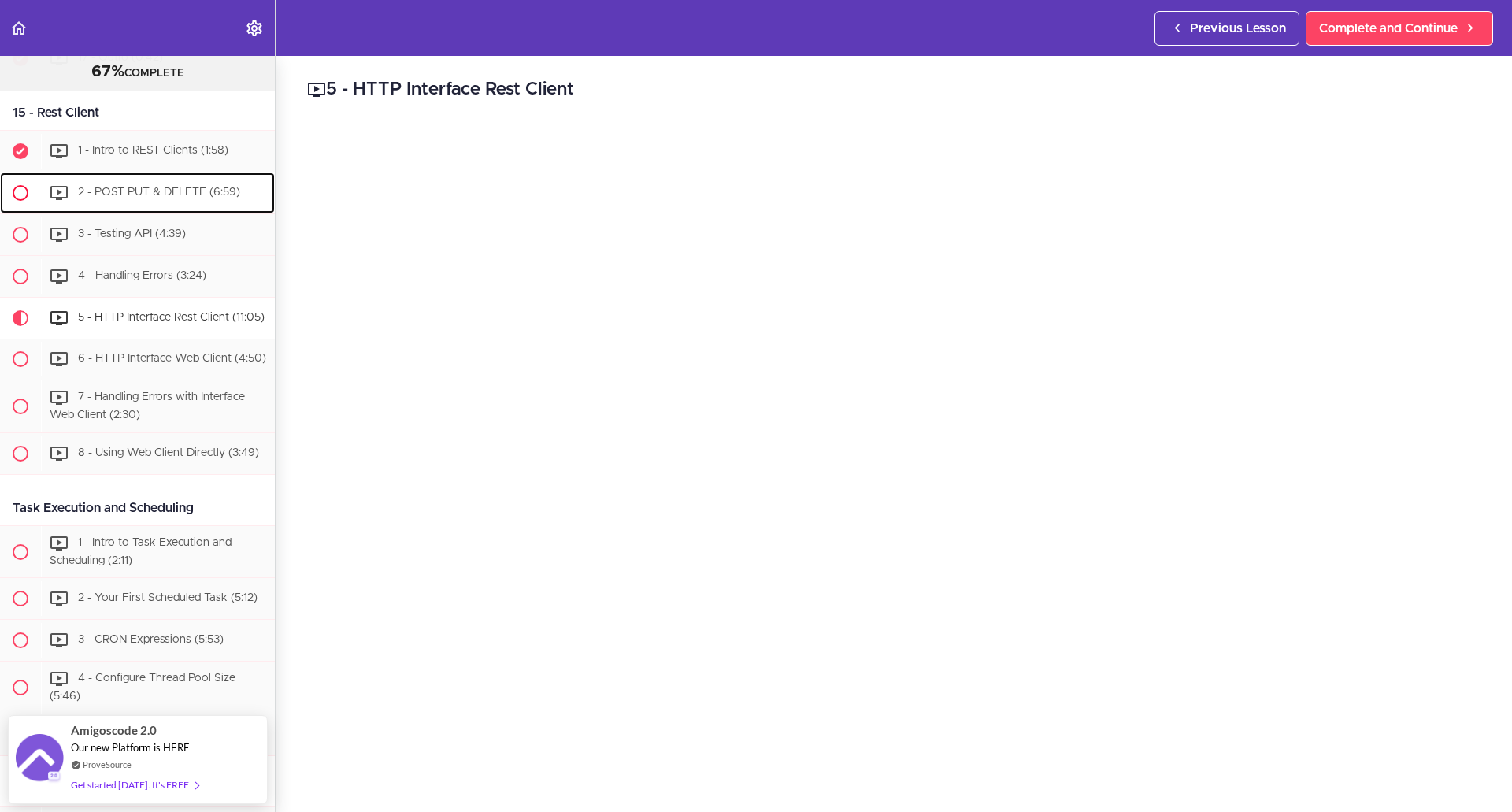
click at [152, 210] on div "2 - POST PUT & DELETE (6:59)" at bounding box center [158, 193] width 234 height 35
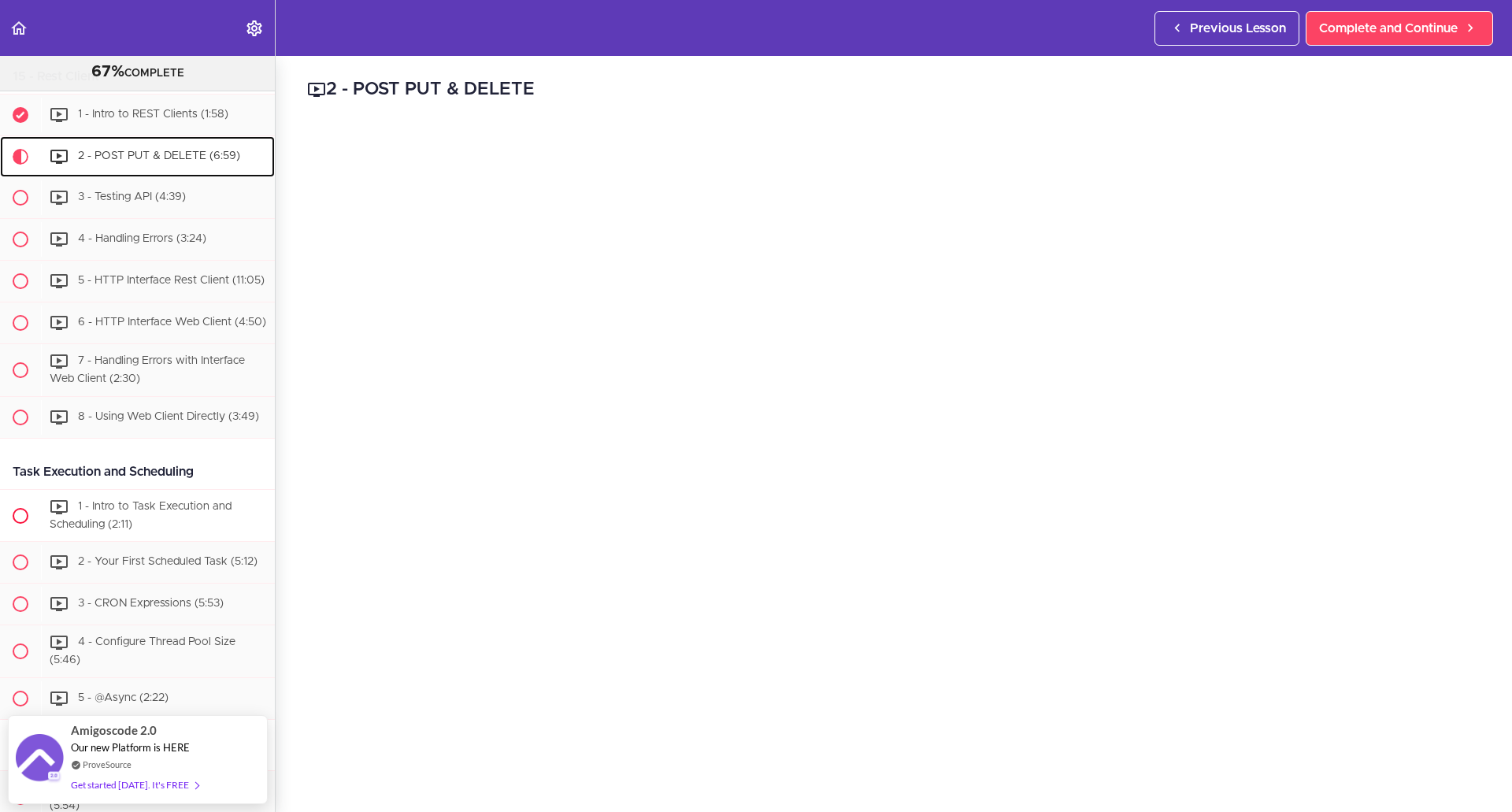
scroll to position [5088, 0]
